Goal: Task Accomplishment & Management: Manage account settings

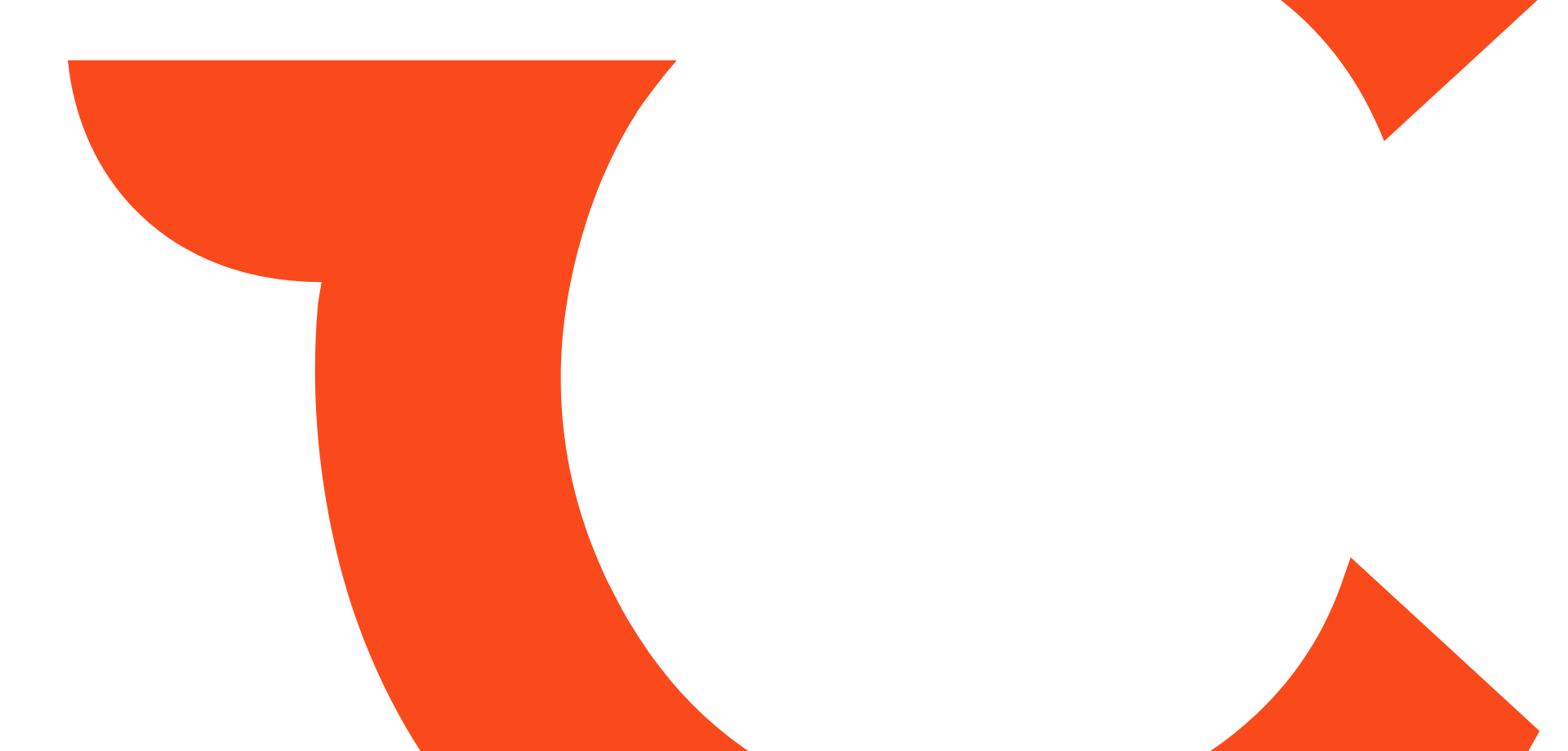
type input "*****"
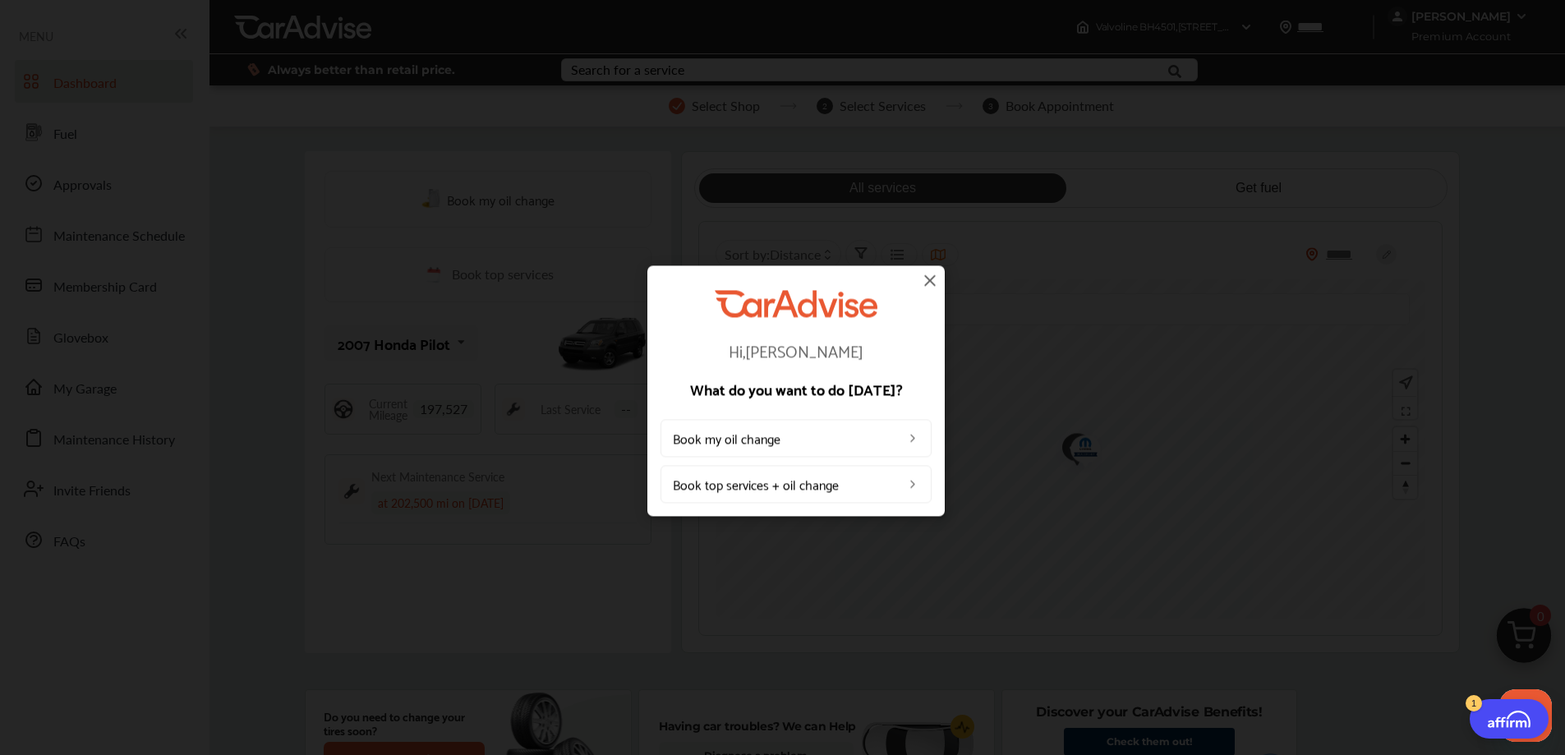
click at [932, 283] on img at bounding box center [930, 280] width 20 height 20
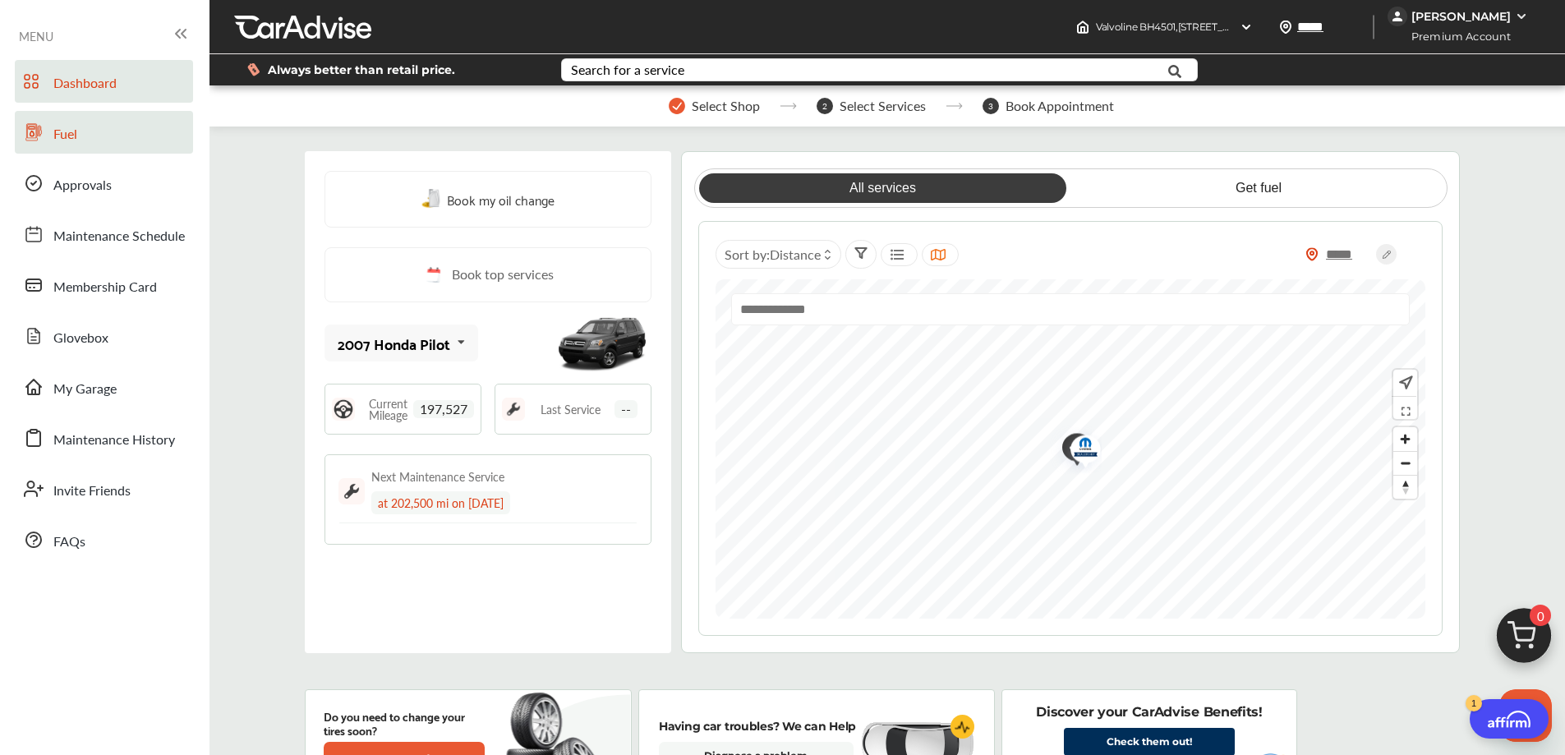
click at [81, 130] on link "Fuel" at bounding box center [104, 132] width 178 height 43
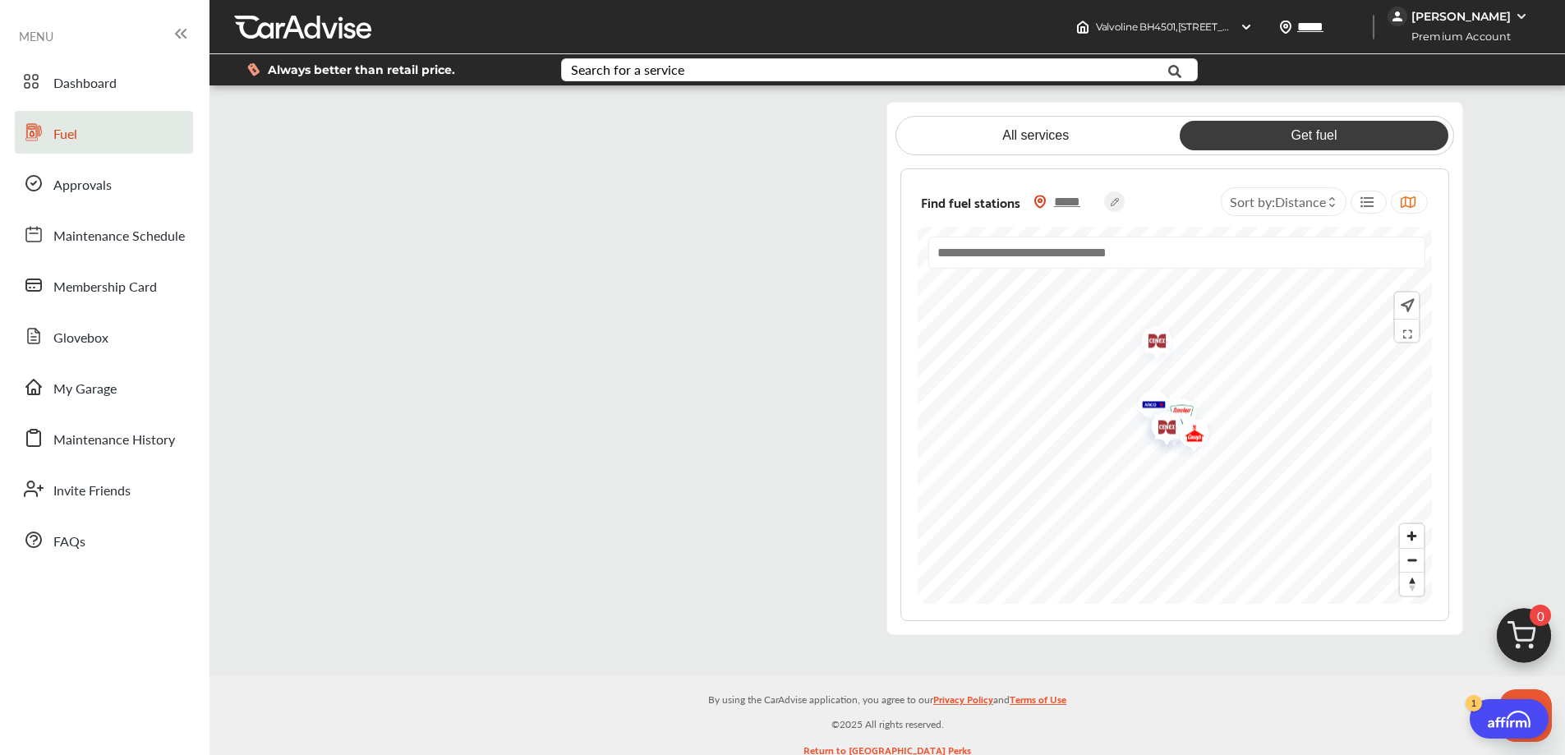
click at [616, 253] on flutter-view at bounding box center [586, 368] width 550 height 533
click at [349, 130] on flutter-view at bounding box center [586, 368] width 550 height 533
click at [803, 123] on flutter-view at bounding box center [586, 368] width 550 height 533
click at [335, 121] on flutter-view at bounding box center [586, 368] width 550 height 533
click at [446, 237] on flutter-view at bounding box center [586, 368] width 550 height 533
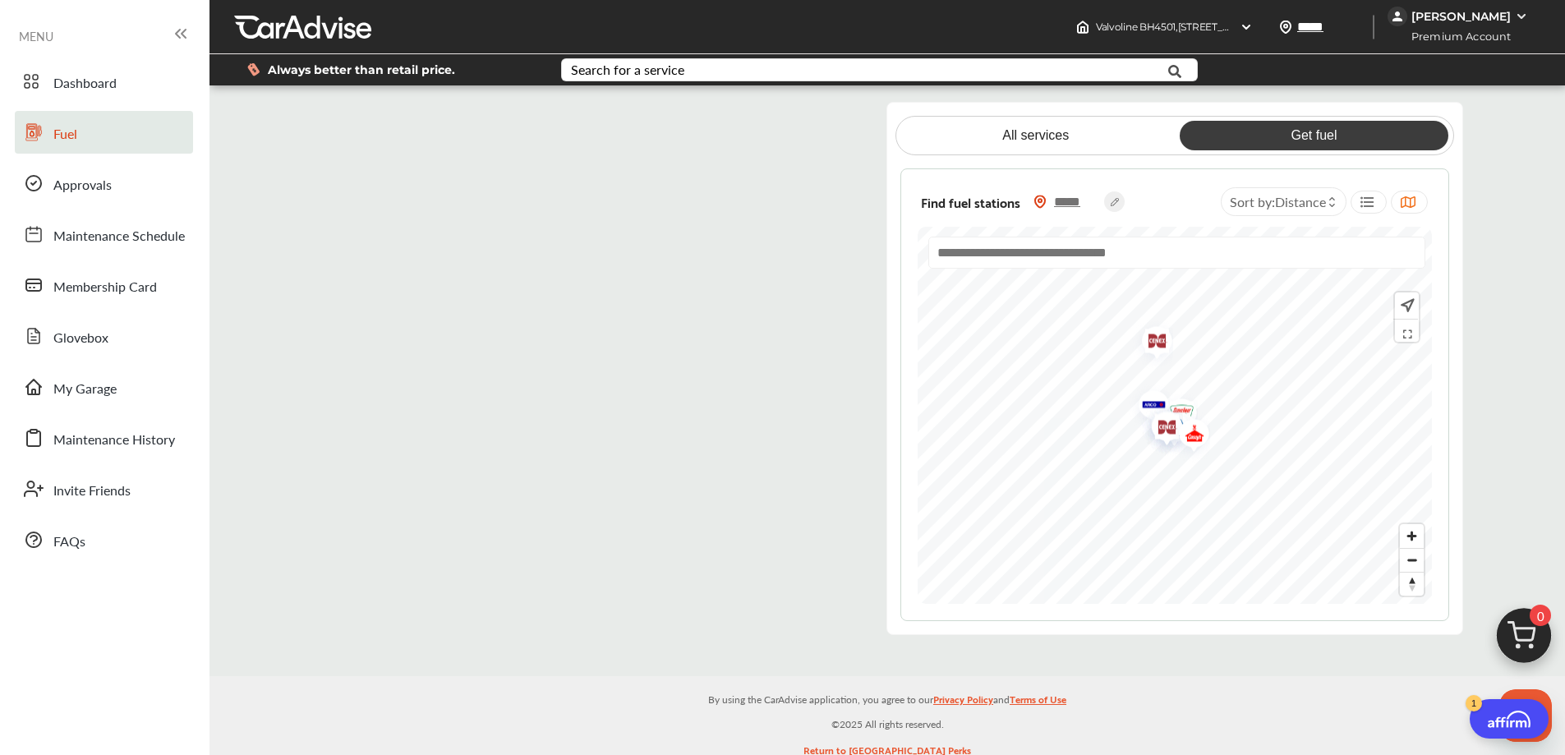
click at [545, 348] on flutter-view at bounding box center [586, 368] width 550 height 533
click at [537, 243] on flutter-view at bounding box center [586, 368] width 550 height 533
click at [549, 329] on flutter-view at bounding box center [586, 368] width 550 height 533
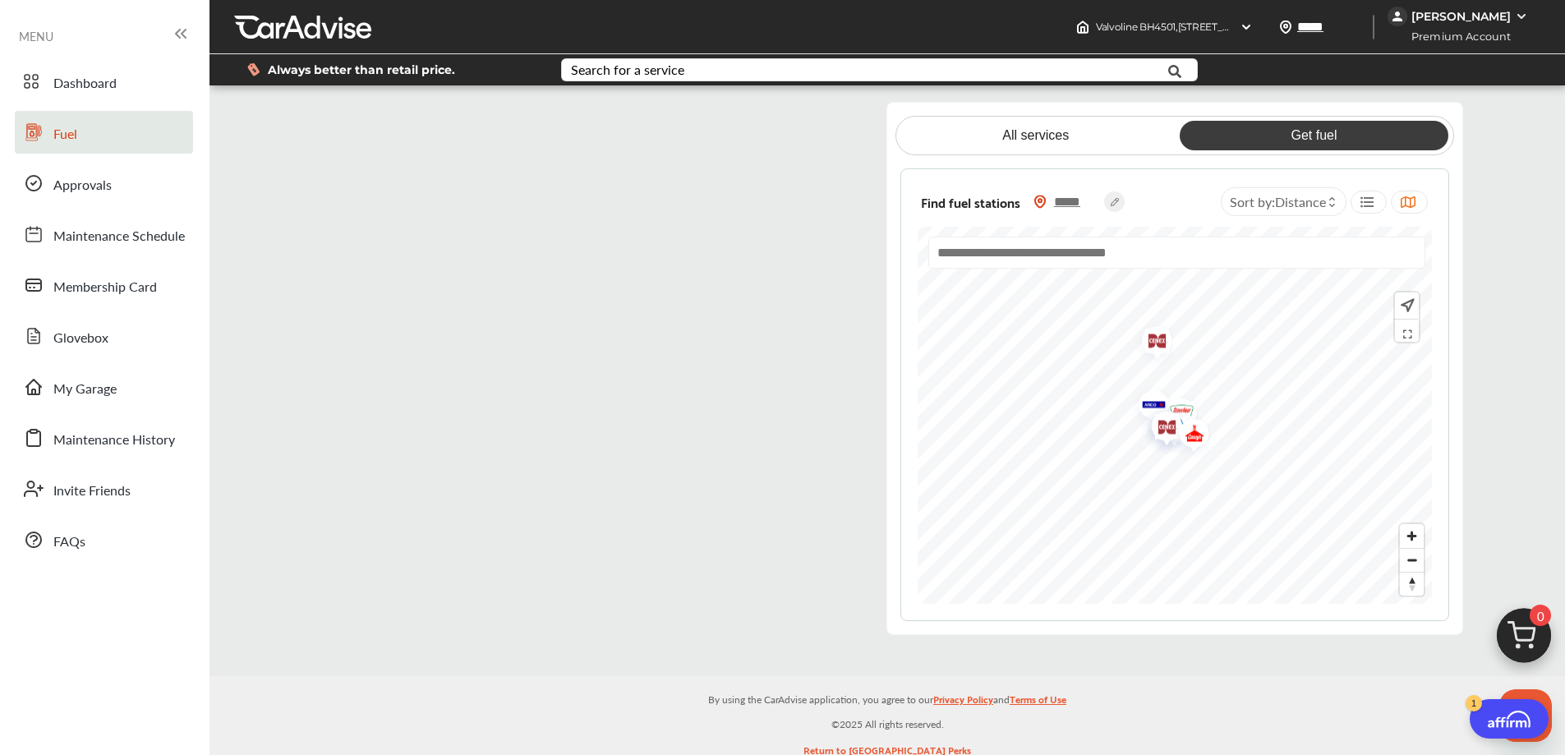
click at [549, 329] on flutter-view at bounding box center [586, 368] width 550 height 533
click at [81, 130] on link "Fuel" at bounding box center [104, 132] width 178 height 43
click at [85, 188] on span "Approvals" at bounding box center [82, 185] width 58 height 21
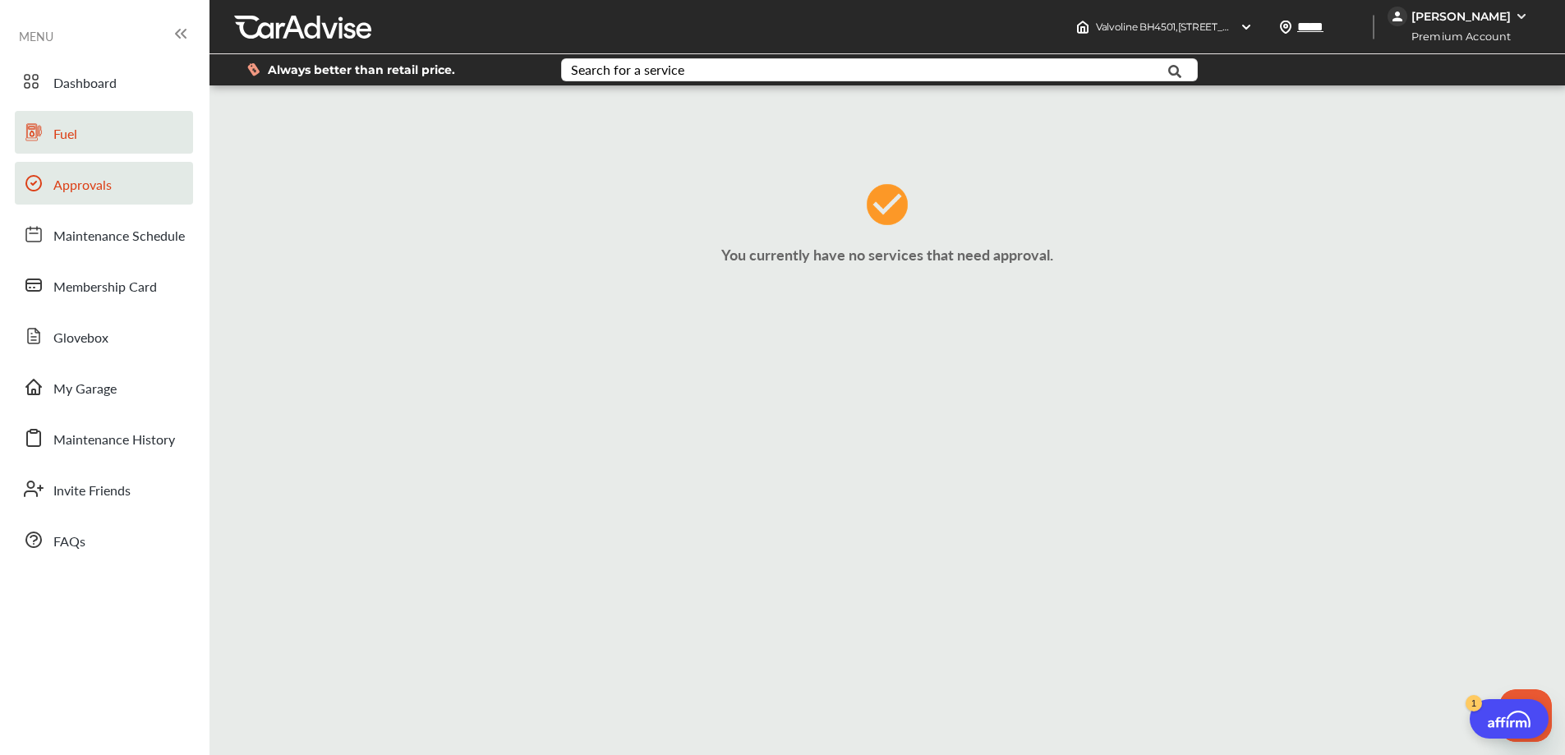
click at [95, 140] on link "Fuel" at bounding box center [104, 132] width 178 height 43
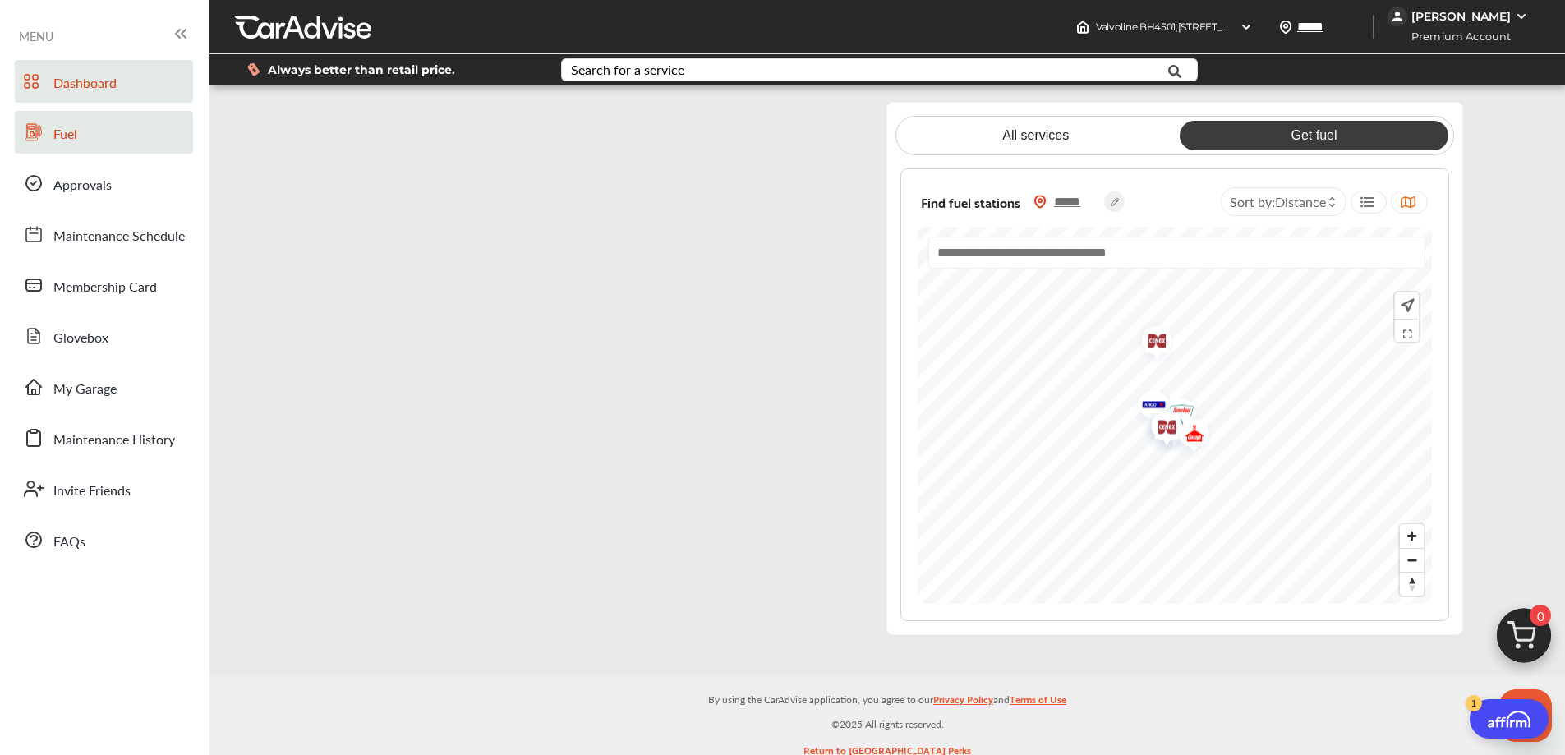
click at [108, 90] on span "Dashboard" at bounding box center [84, 83] width 63 height 21
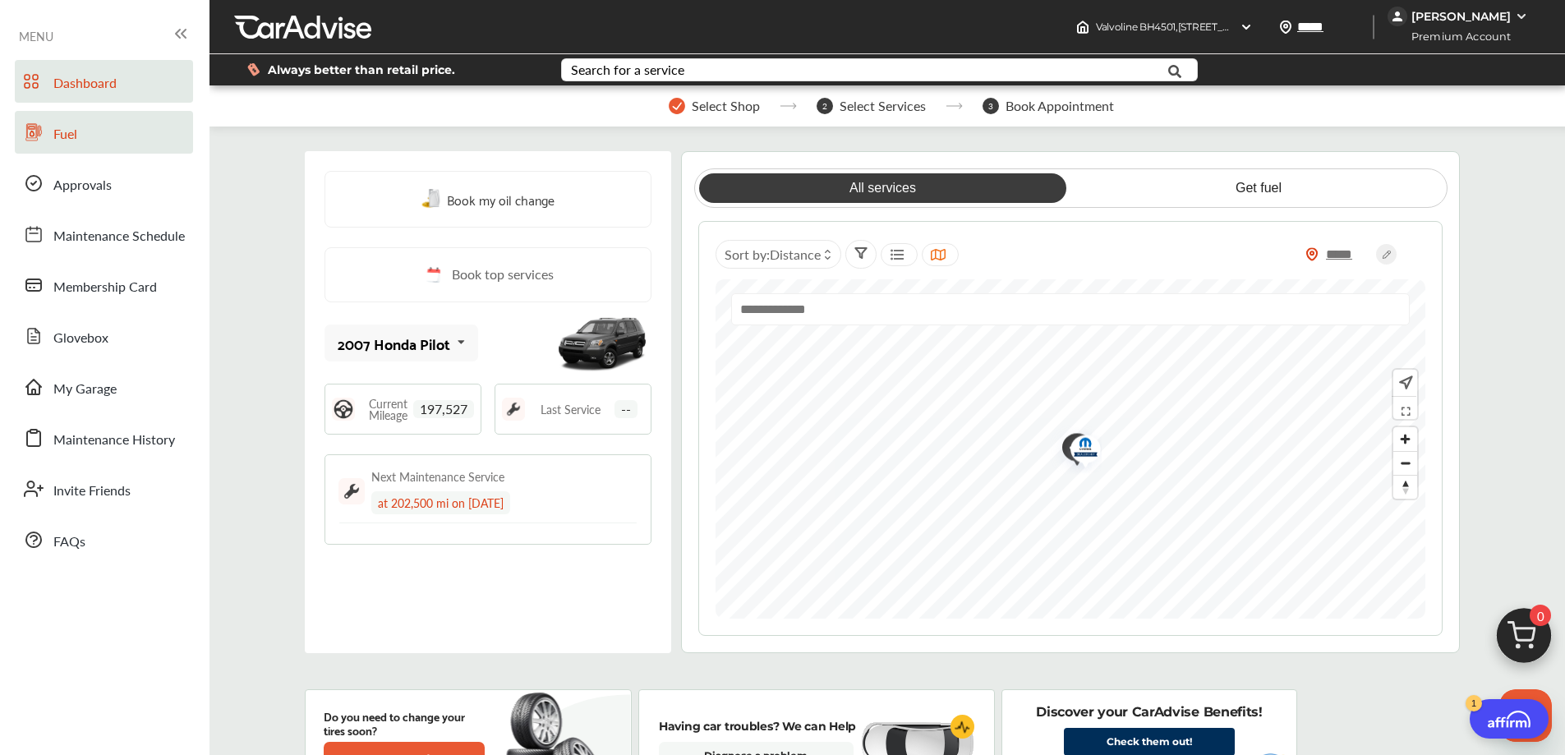
click at [66, 122] on link "Fuel" at bounding box center [104, 132] width 178 height 43
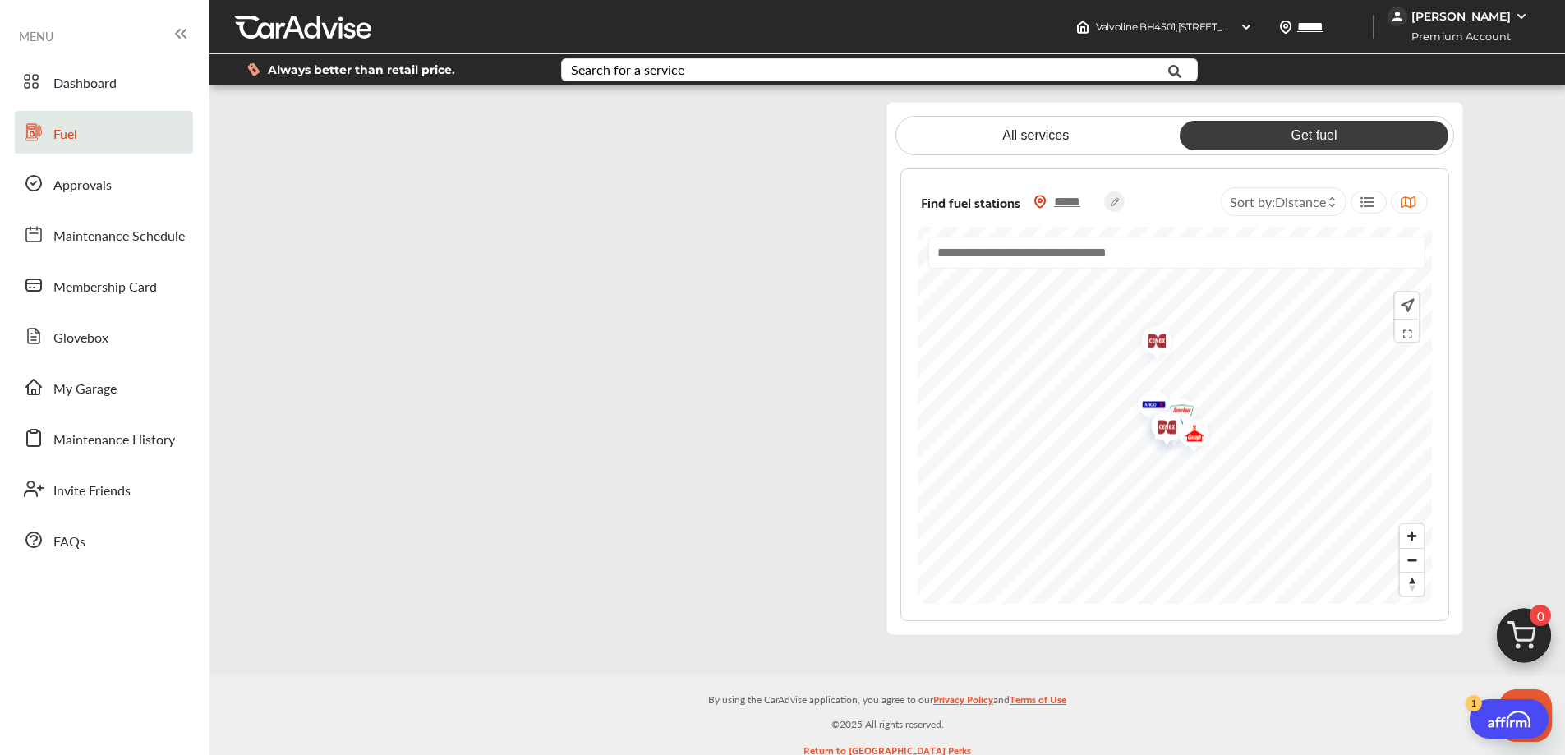
click at [828, 249] on flutter-view at bounding box center [586, 368] width 550 height 533
click at [104, 295] on span "Membership Card" at bounding box center [105, 287] width 104 height 21
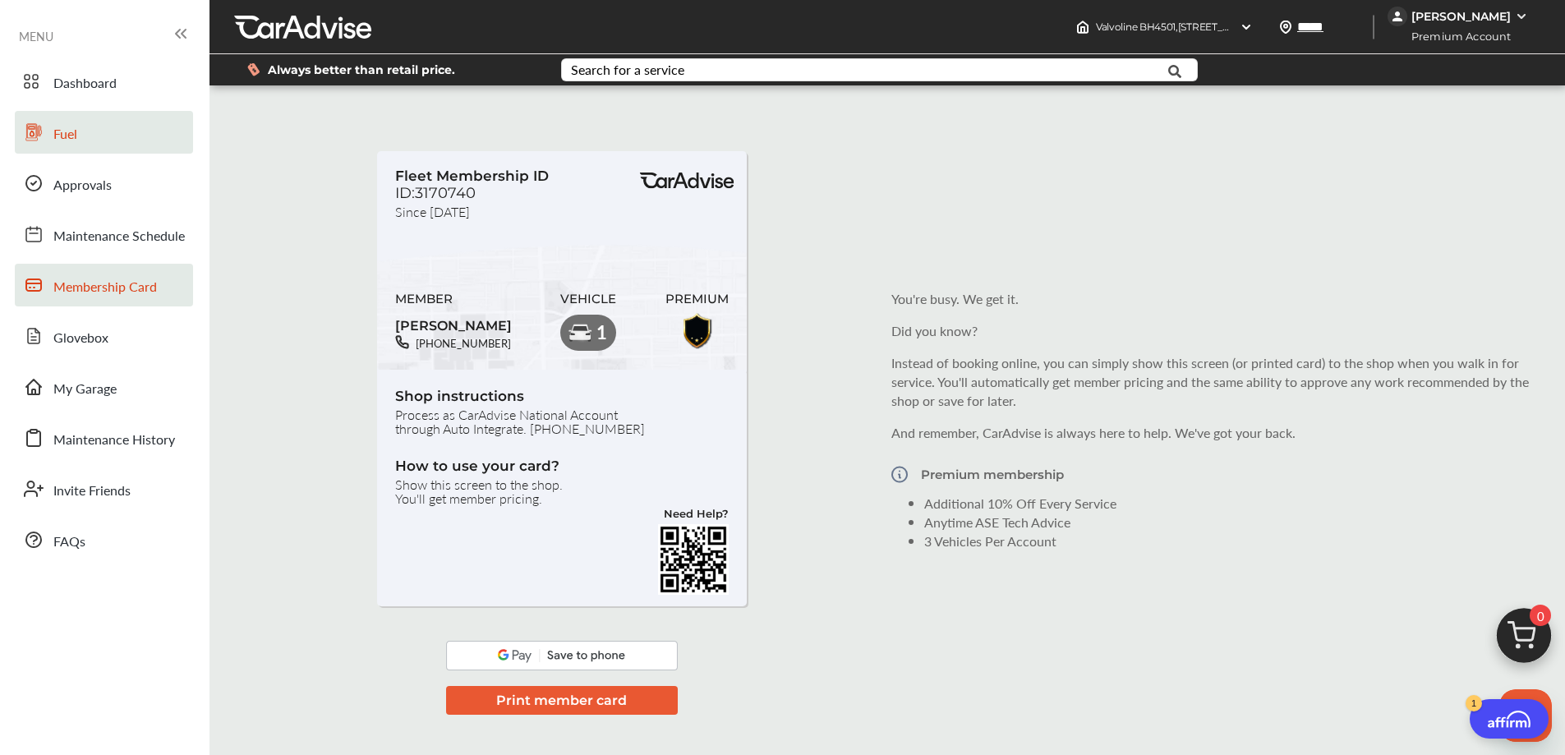
click at [82, 145] on link "Fuel" at bounding box center [104, 132] width 178 height 43
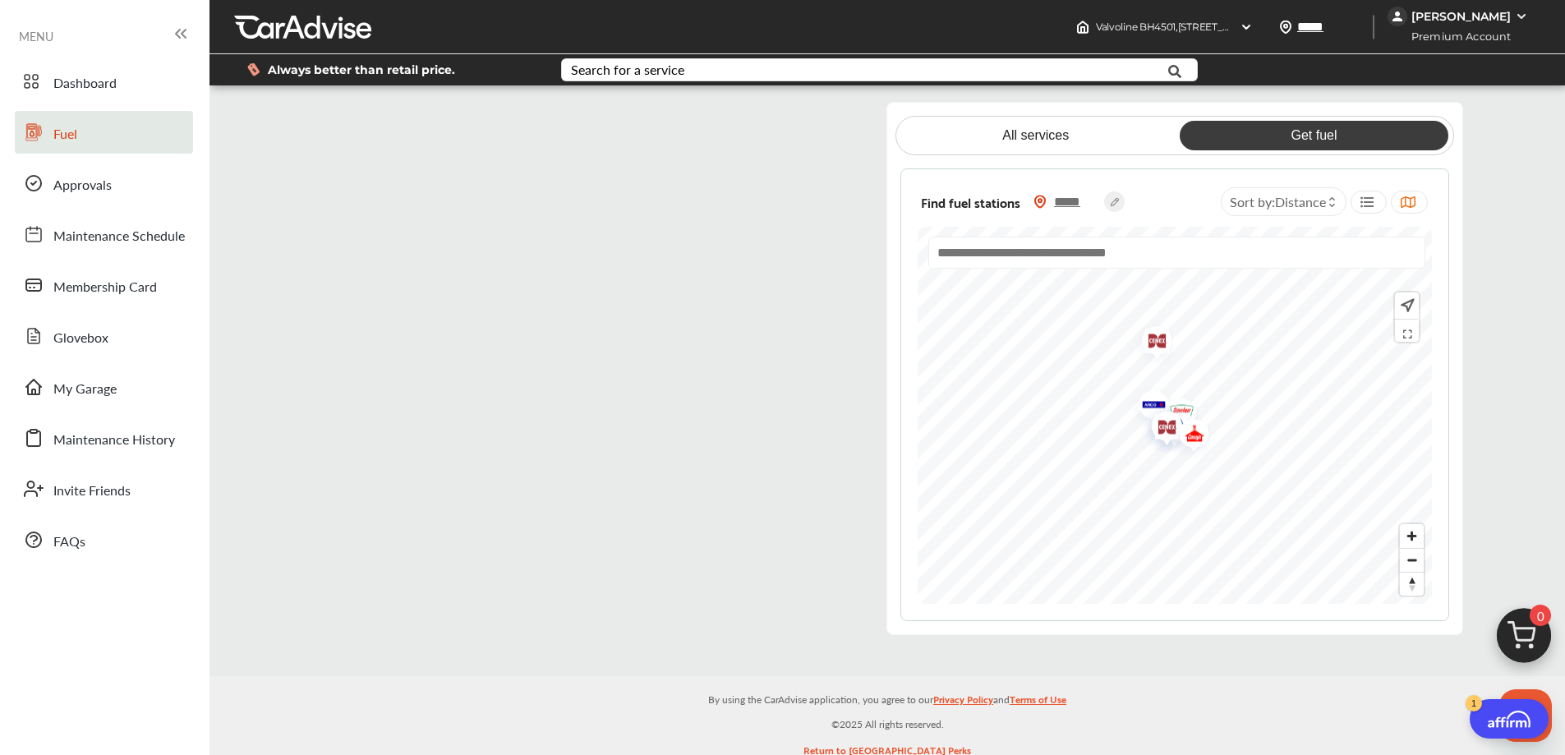
click at [829, 585] on flutter-view at bounding box center [586, 368] width 550 height 533
drag, startPoint x: 84, startPoint y: 85, endPoint x: 179, endPoint y: 124, distance: 103.1
click at [84, 84] on span "Dashboard" at bounding box center [84, 83] width 63 height 21
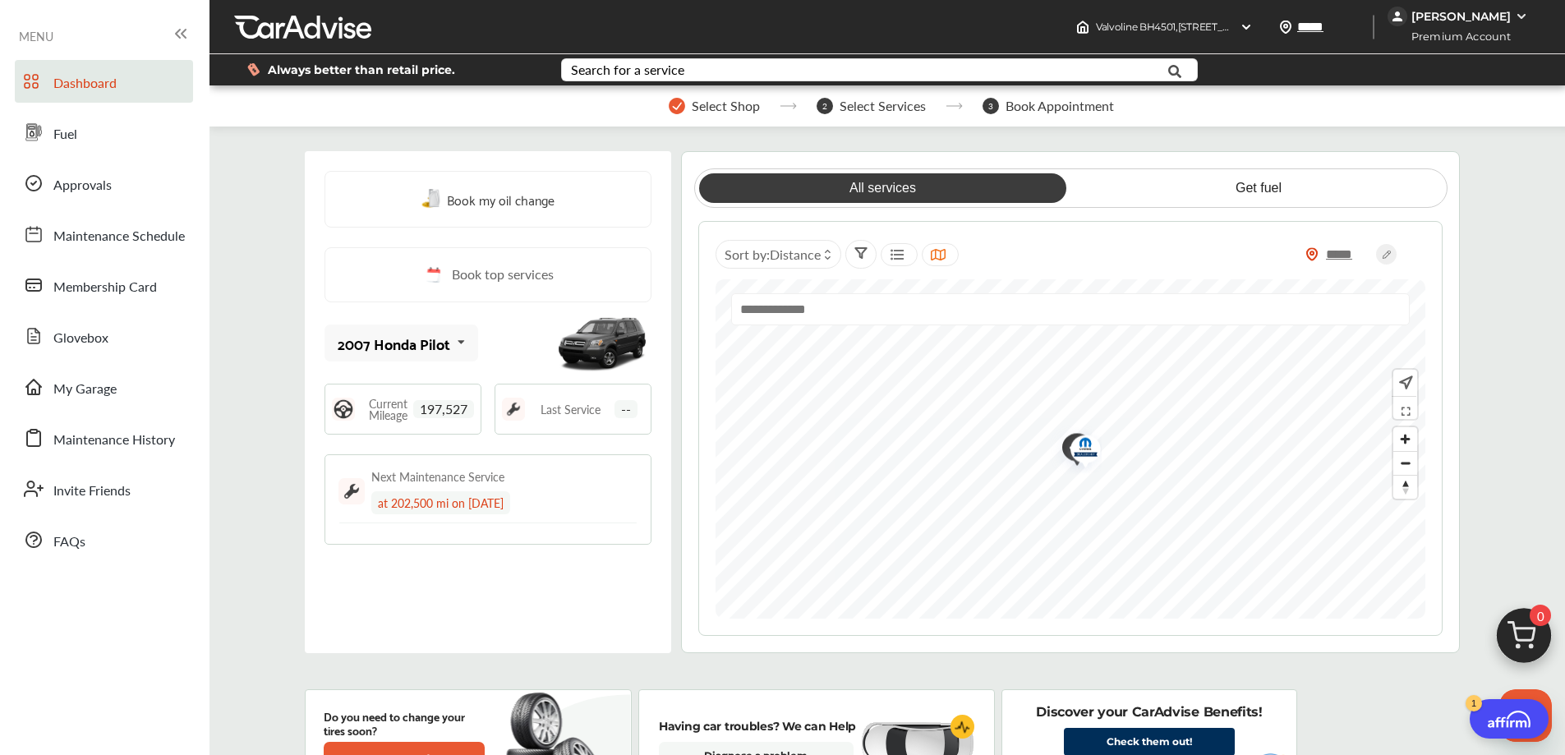
click at [102, 37] on div "MENU" at bounding box center [105, 36] width 172 height 24
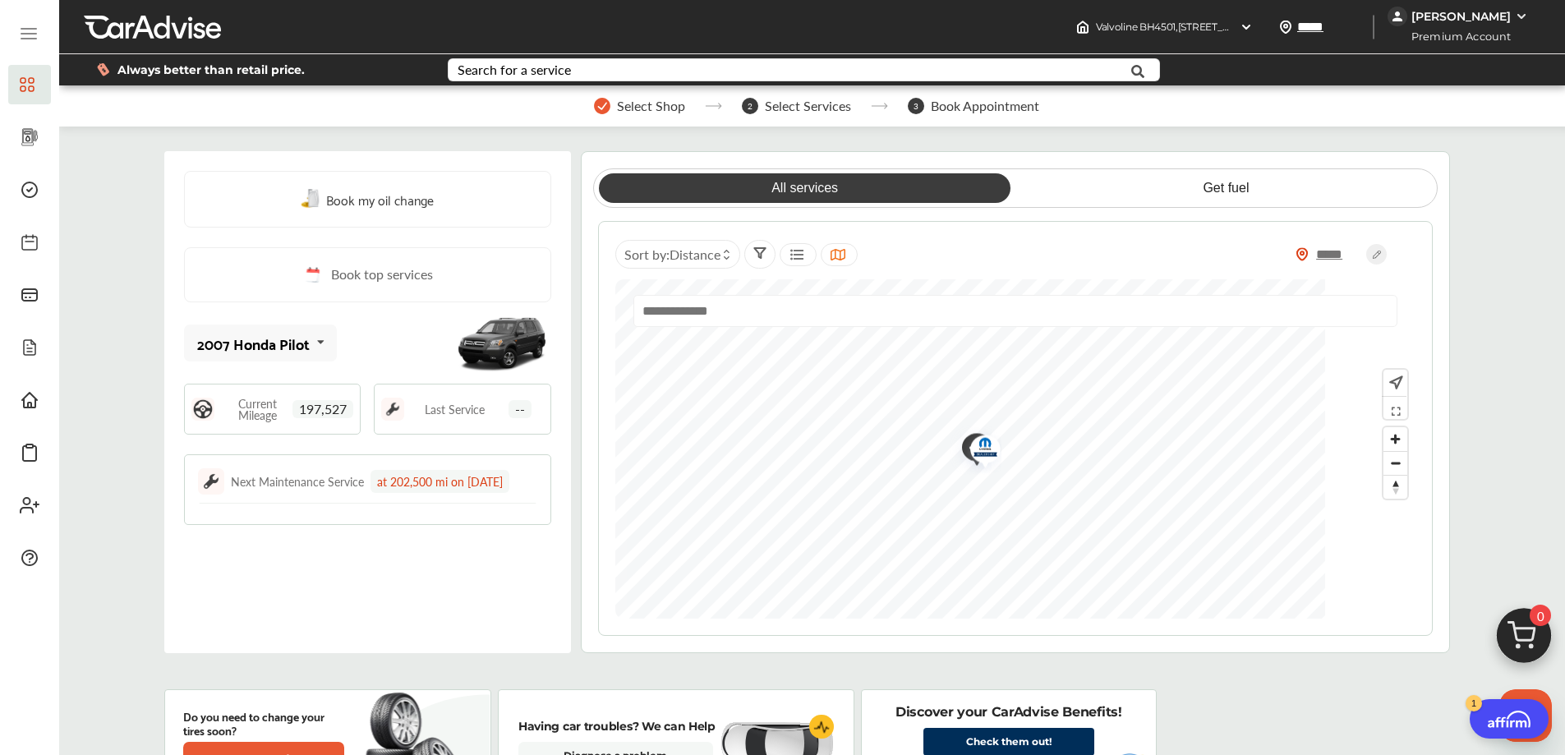
click at [39, 40] on div at bounding box center [29, 36] width 43 height 32
